Goal: Register for event/course

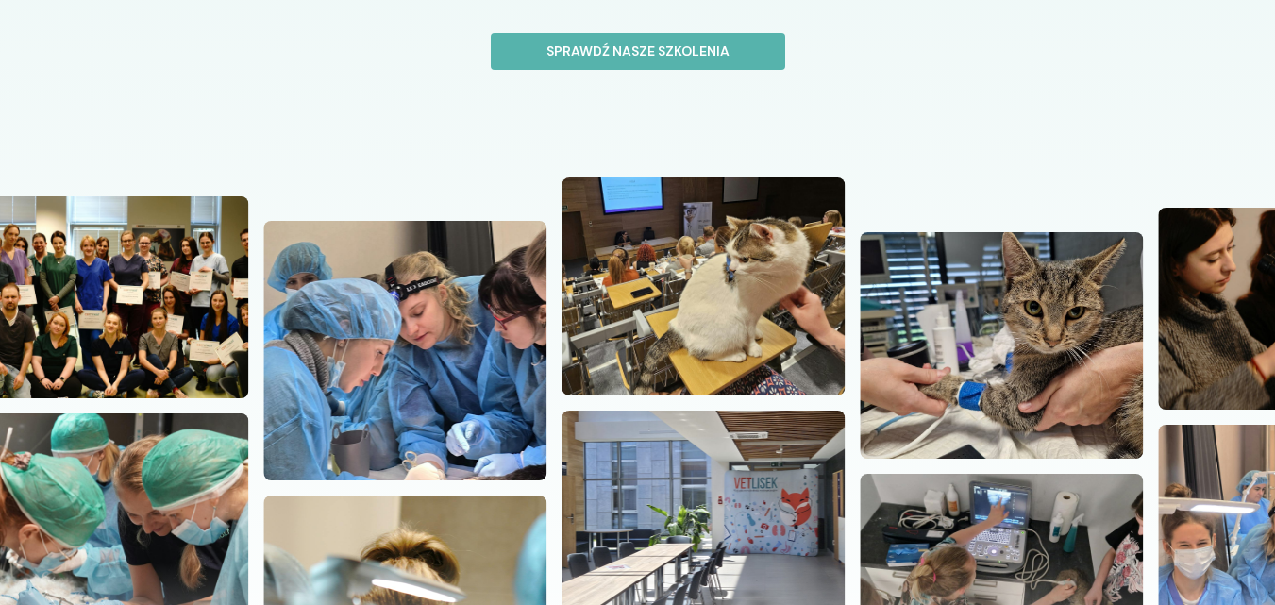
scroll to position [94, 0]
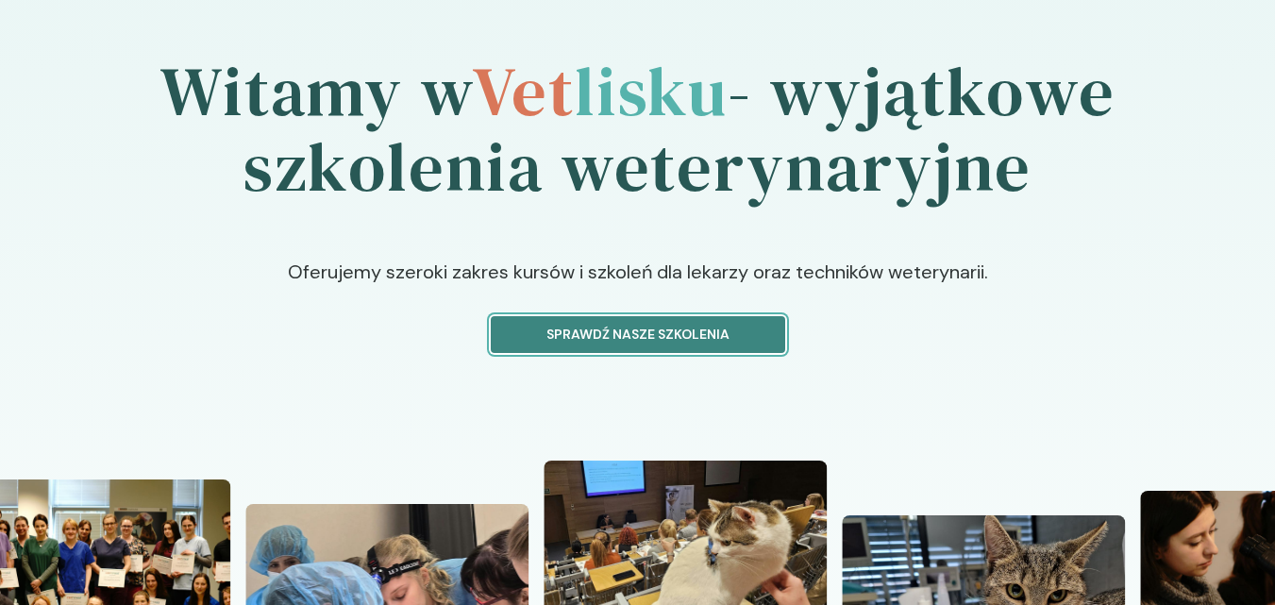
click at [630, 337] on p "Sprawdź nasze szkolenia" at bounding box center [638, 335] width 262 height 20
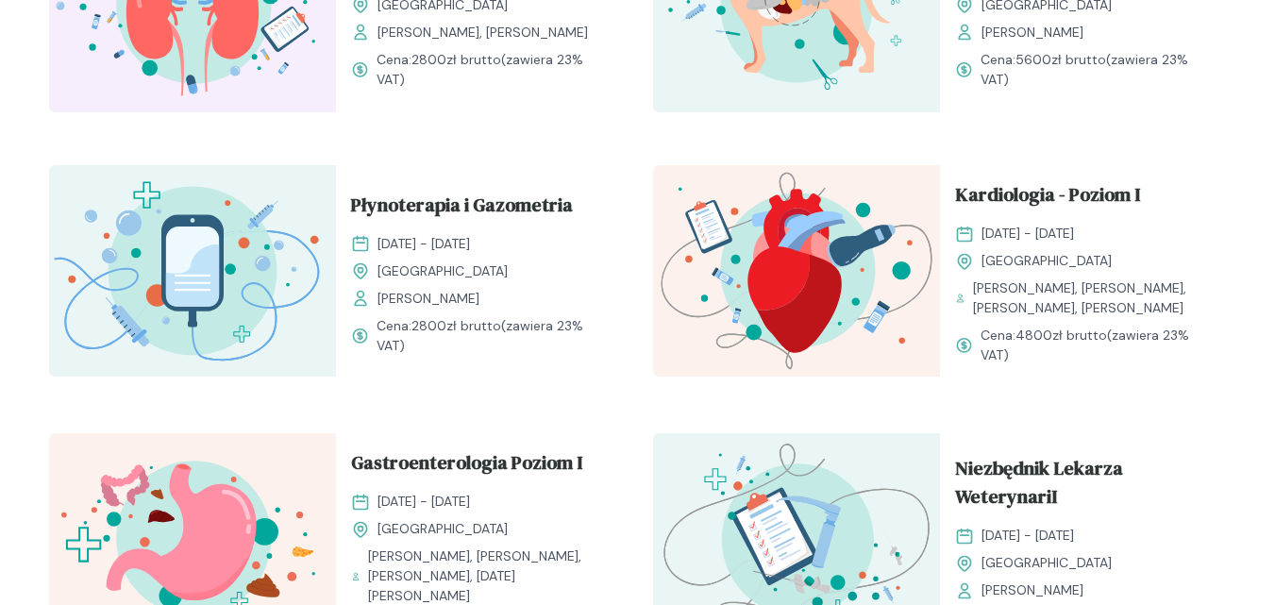
scroll to position [1699, 0]
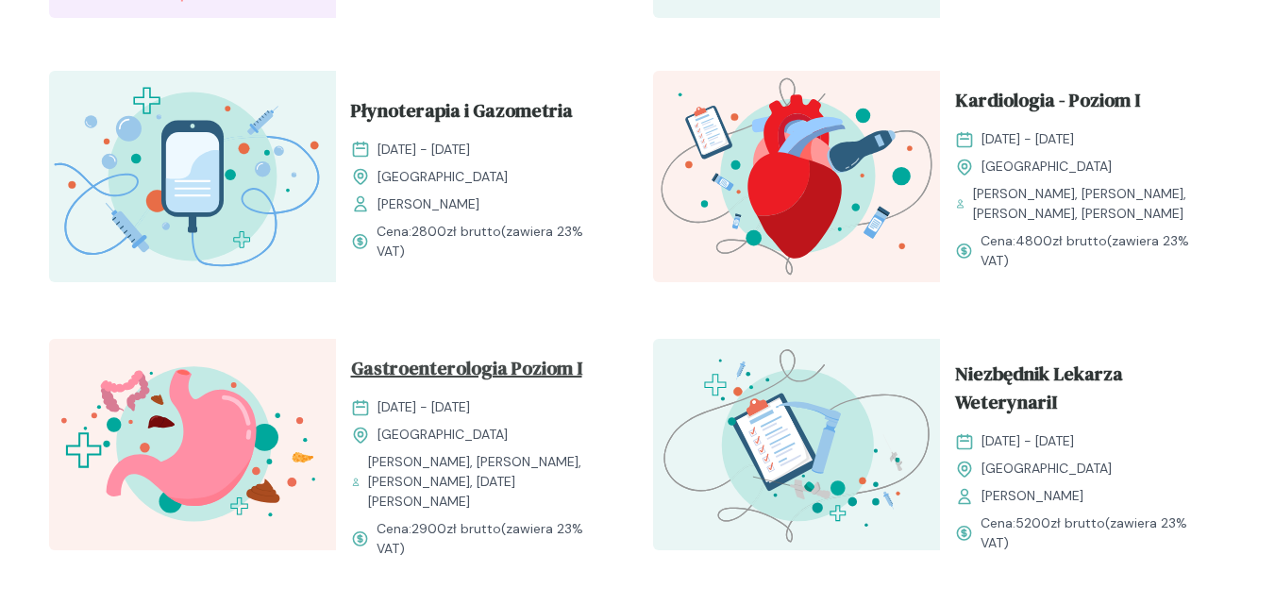
click at [384, 389] on span "Gastroenterologia Poziom I" at bounding box center [466, 372] width 231 height 36
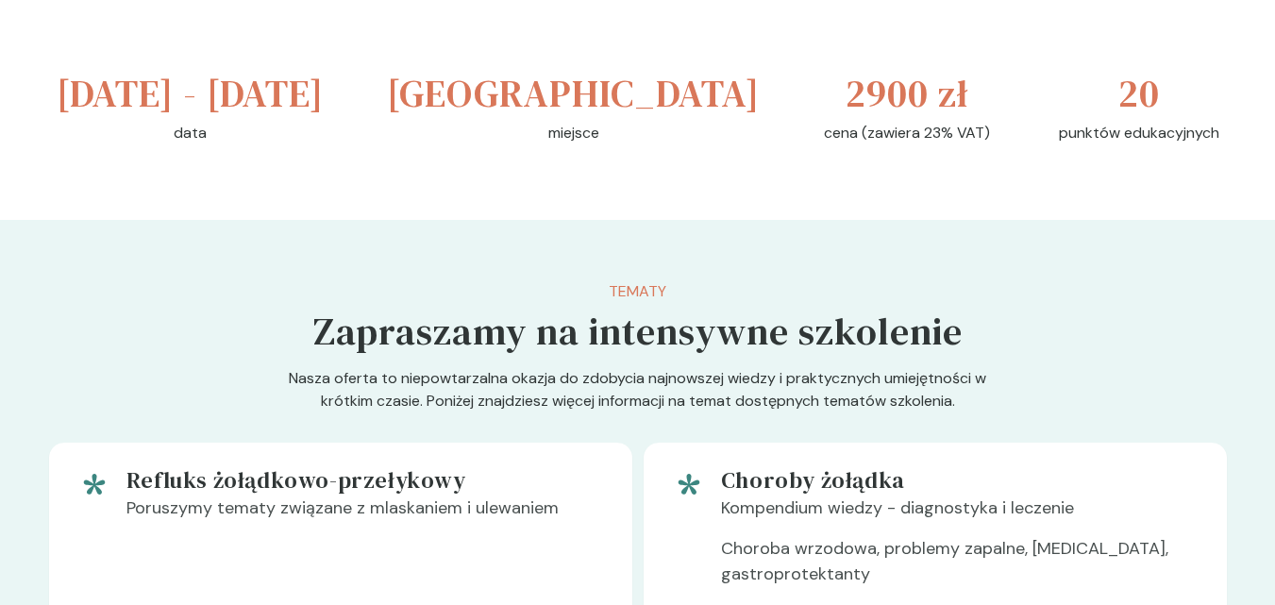
scroll to position [472, 0]
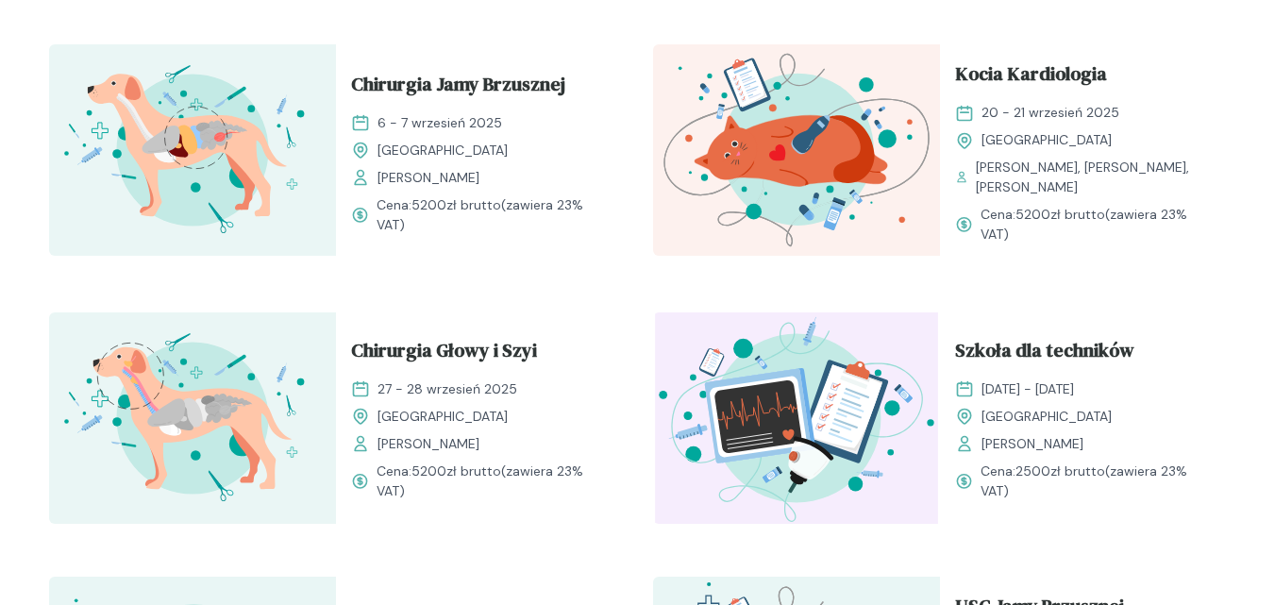
scroll to position [566, 0]
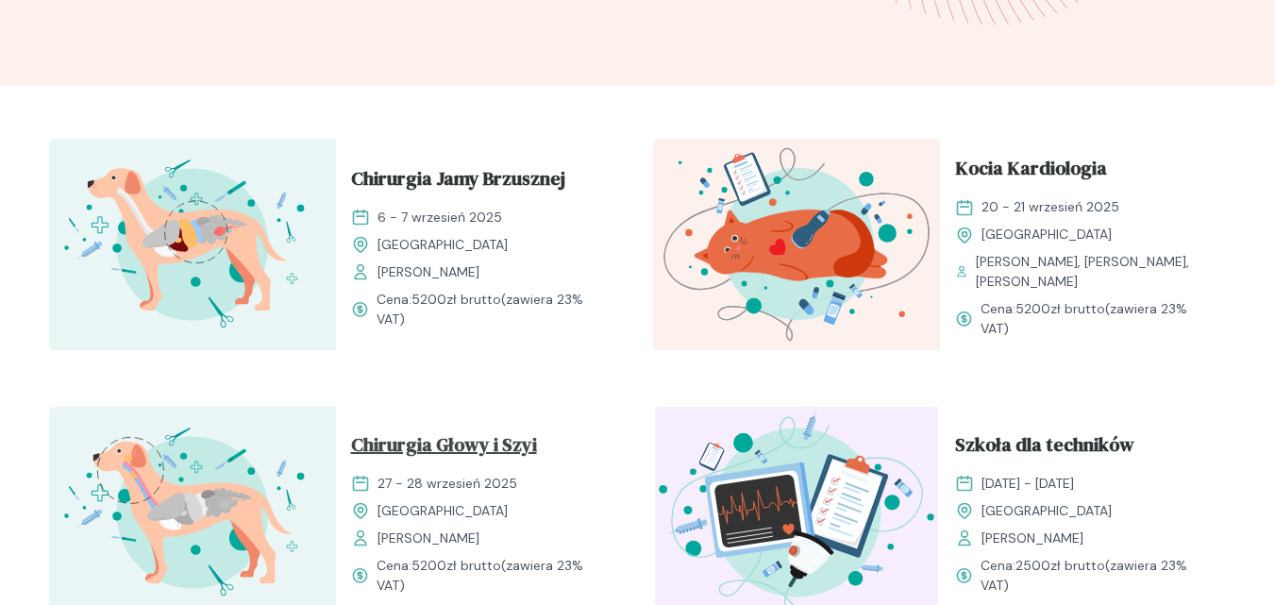
click at [457, 441] on span "Chirurgia Głowy i Szyi" at bounding box center [444, 448] width 186 height 36
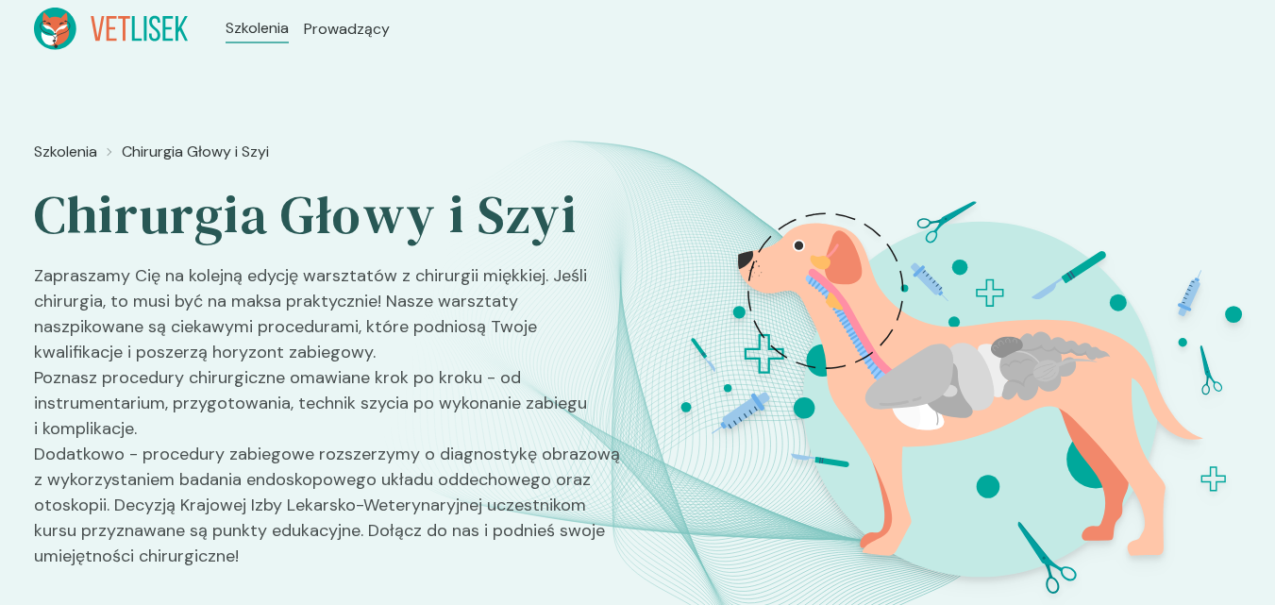
scroll to position [566, 0]
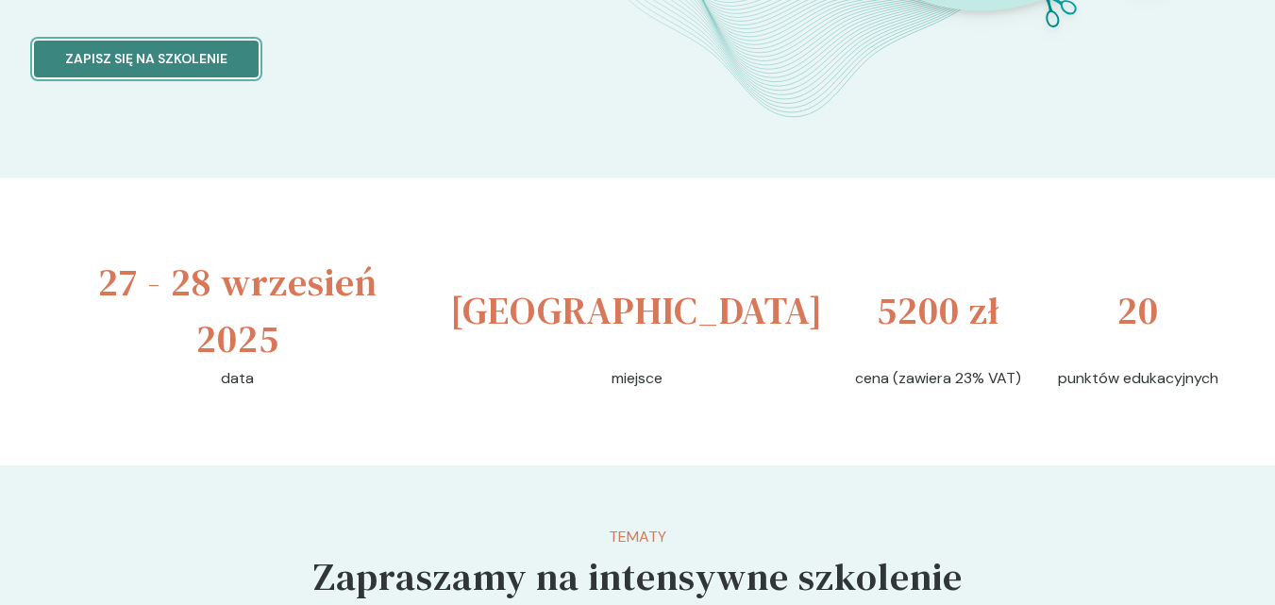
click at [161, 50] on p "Zapisz się na szkolenie" at bounding box center [146, 59] width 162 height 20
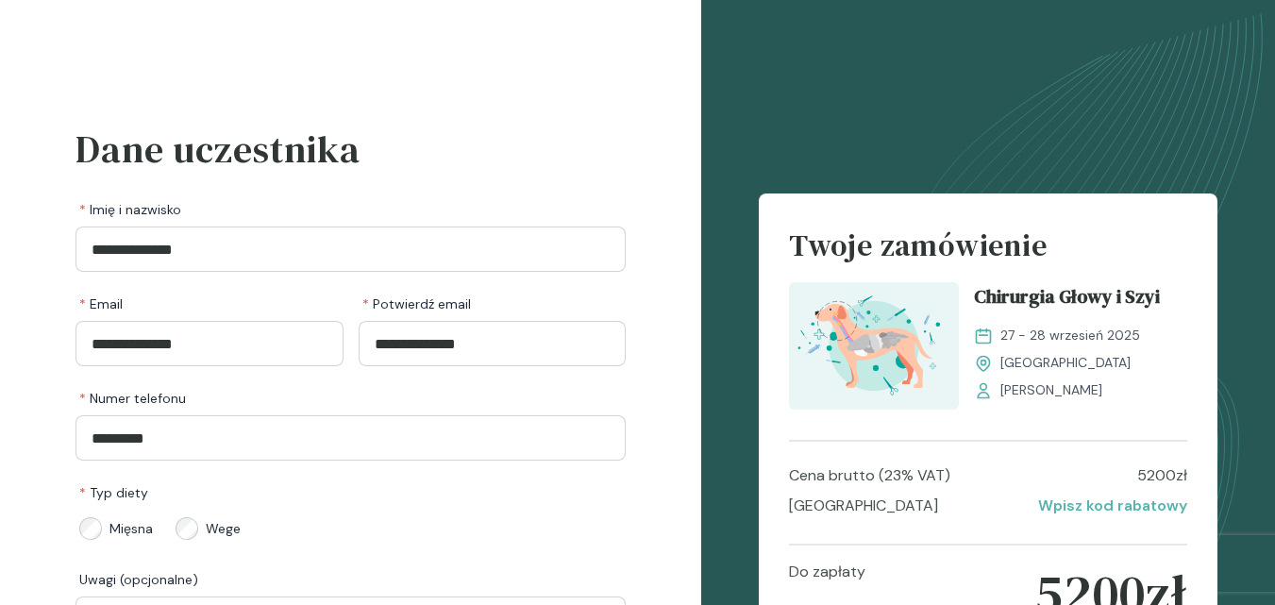
scroll to position [240, 0]
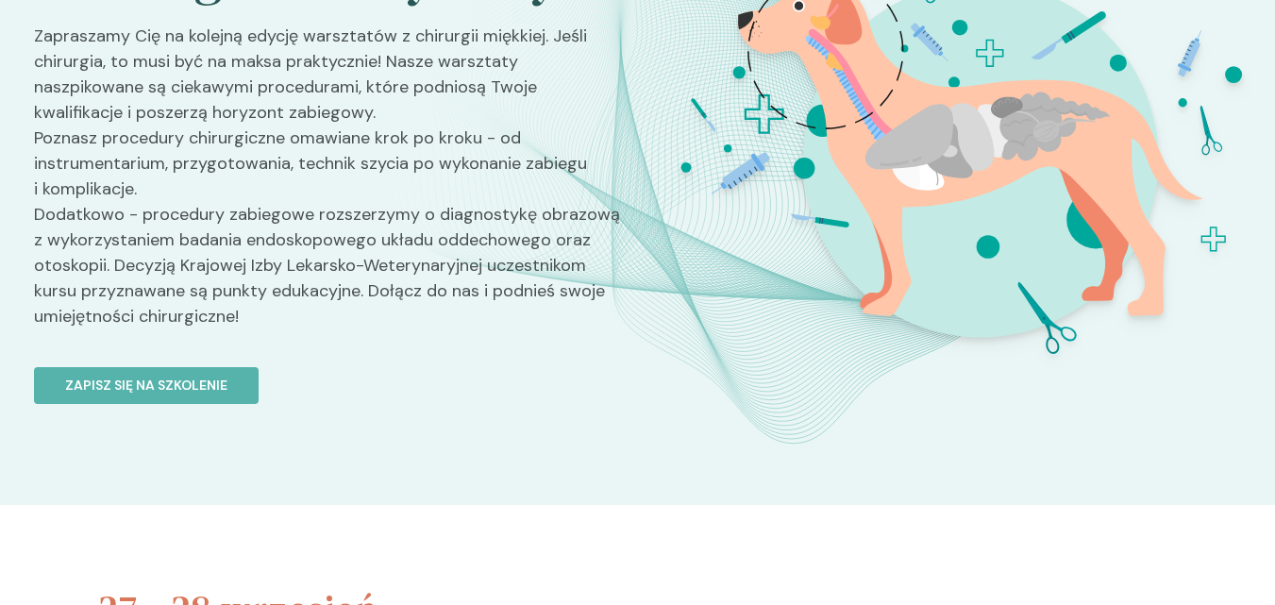
scroll to position [566, 0]
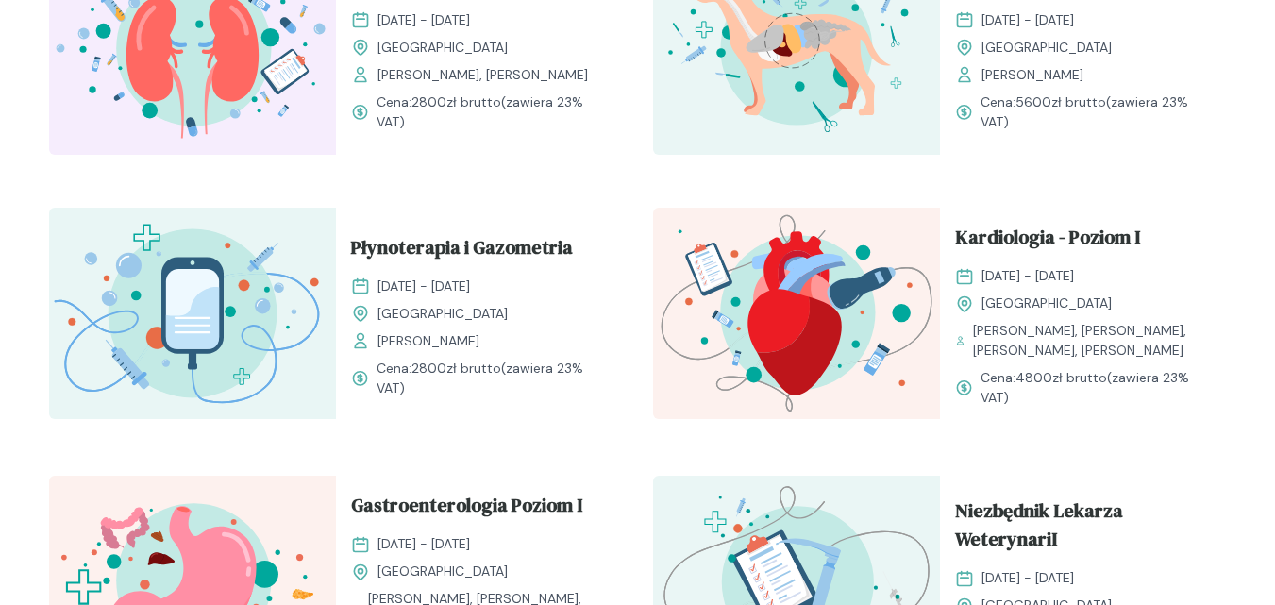
scroll to position [944, 0]
